Goal: Find specific page/section: Find specific page/section

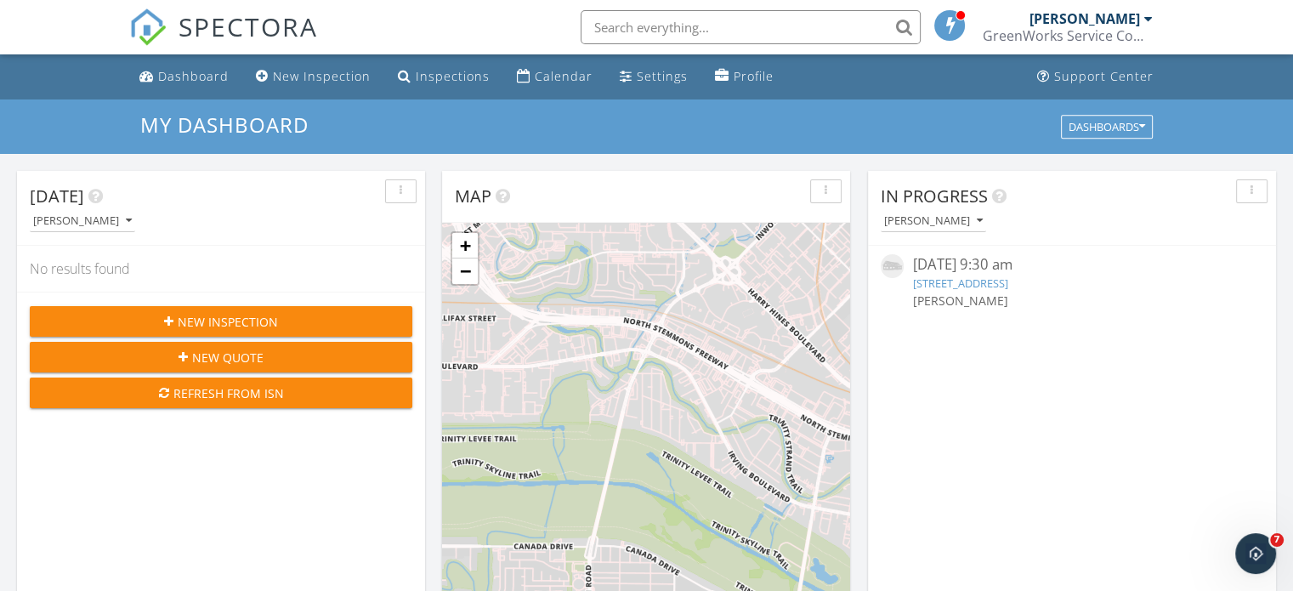
click at [624, 29] on input "text" at bounding box center [750, 27] width 340 height 34
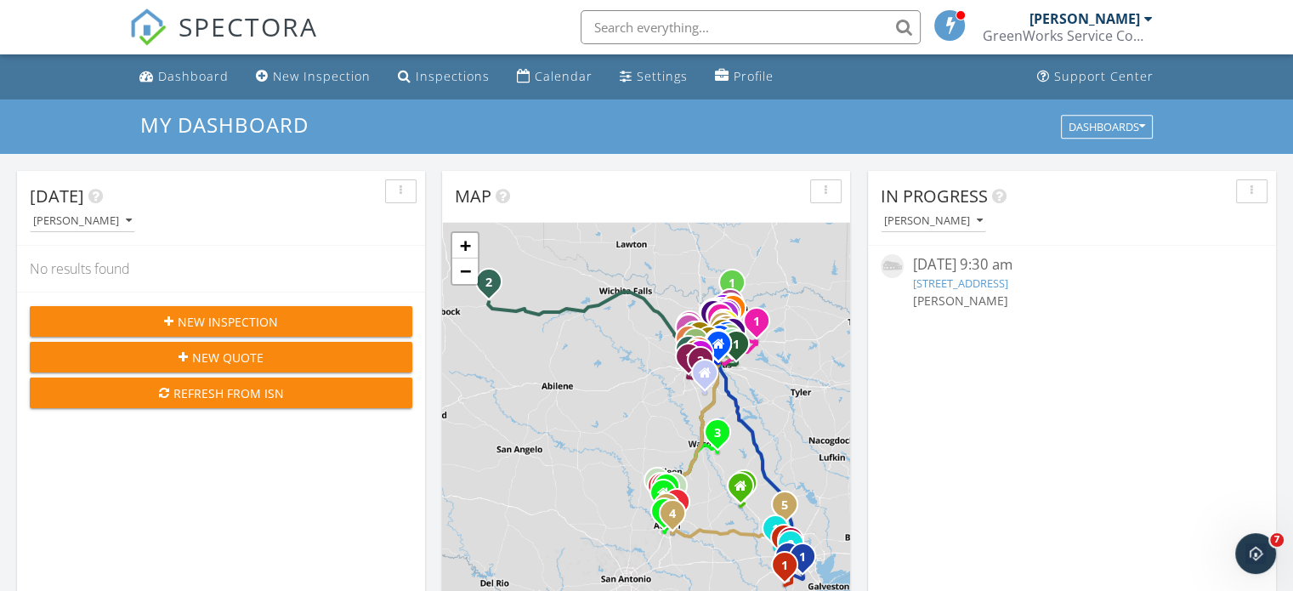
click at [691, 20] on input "text" at bounding box center [750, 27] width 340 height 34
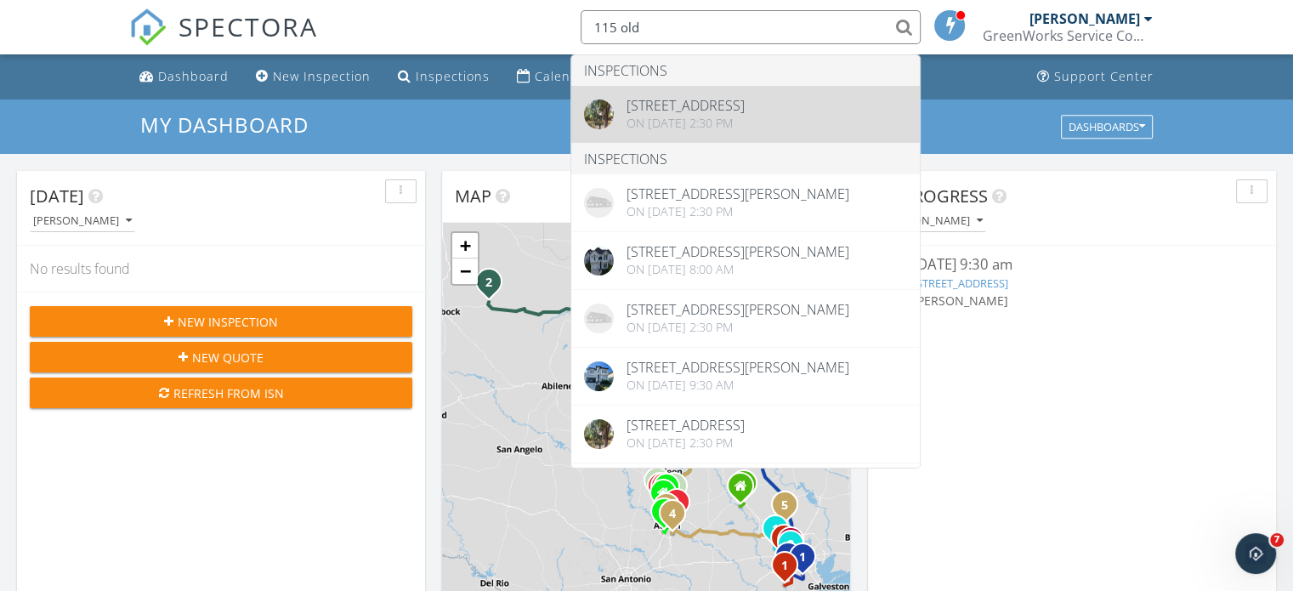
type input "115 old"
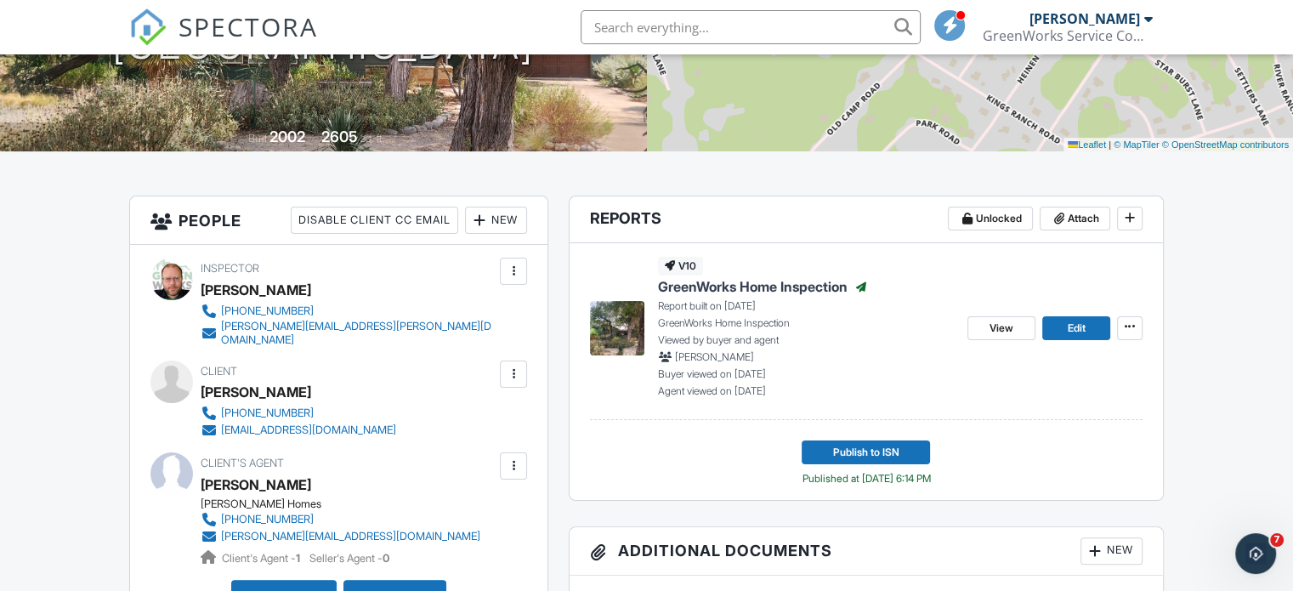
click at [789, 279] on span "GreenWorks Home Inspection" at bounding box center [753, 286] width 190 height 19
